Goal: Task Accomplishment & Management: Manage account settings

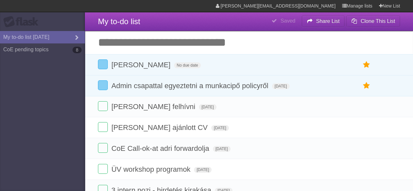
click at [120, 44] on input "Add another task" at bounding box center [249, 42] width 328 height 23
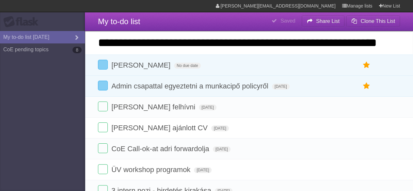
scroll to position [0, 25]
type input "**********"
click input "*********" at bounding box center [0, 0] width 0 height 0
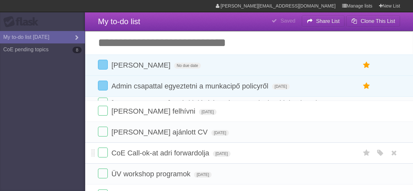
scroll to position [0, 0]
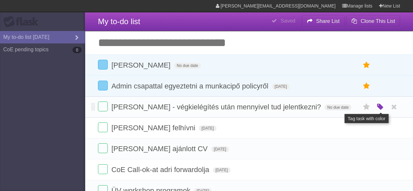
click at [380, 108] on icon "button" at bounding box center [379, 107] width 9 height 8
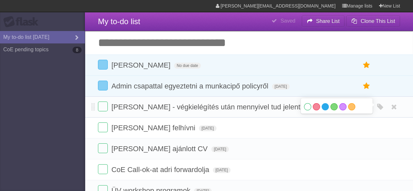
click at [325, 105] on label "Blue" at bounding box center [324, 106] width 7 height 7
click at [287, 107] on span "[PERSON_NAME] - végkielégítés után mennyivel tud jelentkezni?" at bounding box center [216, 107] width 211 height 8
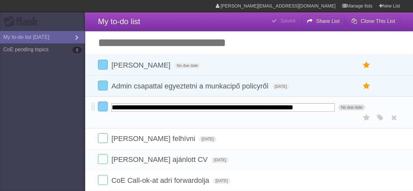
click at [363, 109] on form "**********" at bounding box center [249, 107] width 302 height 11
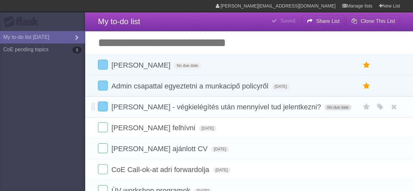
click at [324, 109] on span "No due date" at bounding box center [337, 107] width 26 height 6
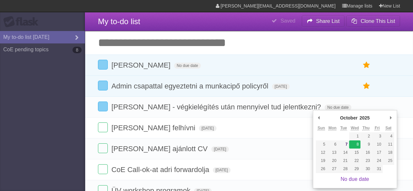
type span "[DATE]"
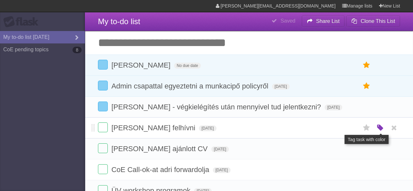
click at [382, 128] on icon "button" at bounding box center [379, 128] width 9 height 8
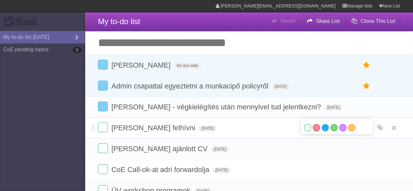
click at [322, 126] on label "Blue" at bounding box center [324, 127] width 7 height 7
click at [174, 66] on span "No due date" at bounding box center [187, 66] width 26 height 6
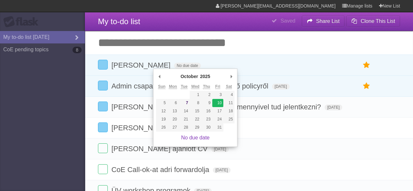
type span "[DATE]"
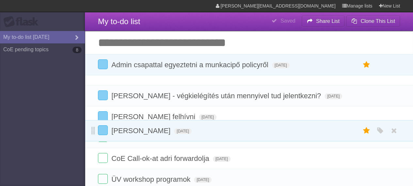
drag, startPoint x: 94, startPoint y: 67, endPoint x: 92, endPoint y: 132, distance: 65.6
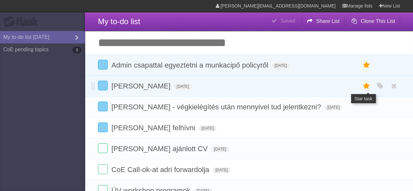
click at [366, 86] on icon at bounding box center [366, 86] width 9 height 11
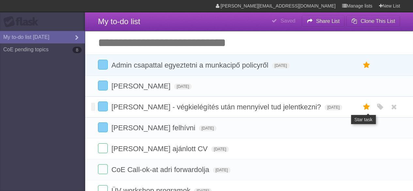
click at [367, 106] on icon at bounding box center [366, 107] width 9 height 11
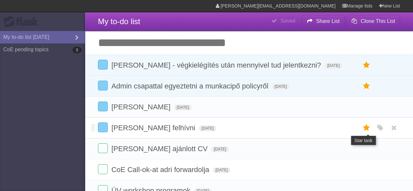
click at [368, 127] on icon at bounding box center [366, 127] width 9 height 11
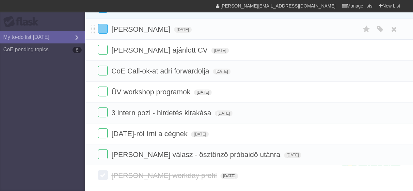
scroll to position [176, 0]
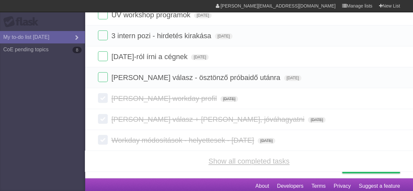
click at [254, 157] on link "Show all completed tasks" at bounding box center [248, 161] width 81 height 8
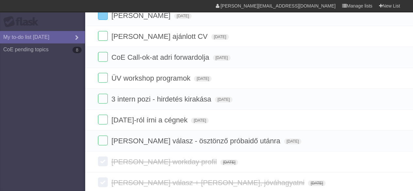
scroll to position [86, 0]
